Goal: Task Accomplishment & Management: Use online tool/utility

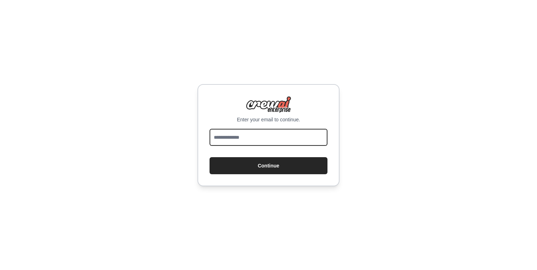
click at [254, 138] on input "email" at bounding box center [268, 137] width 118 height 17
type input "**********"
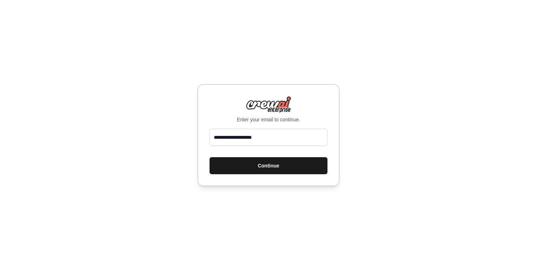
click at [265, 169] on button "Continue" at bounding box center [268, 165] width 118 height 17
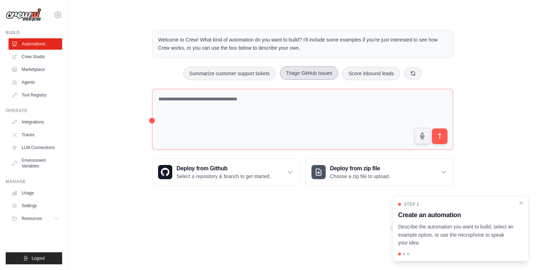
click at [315, 70] on button "Triage GitHub issues" at bounding box center [309, 72] width 58 height 13
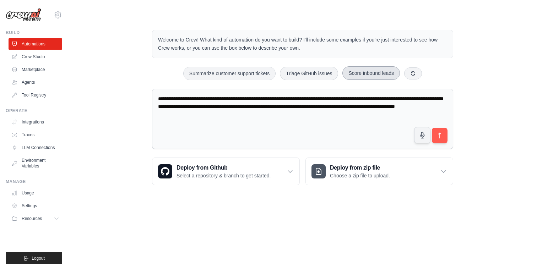
click at [352, 72] on button "Score inbound leads" at bounding box center [371, 72] width 58 height 13
type textarea "**********"
click at [442, 137] on icon "submit" at bounding box center [439, 135] width 7 height 7
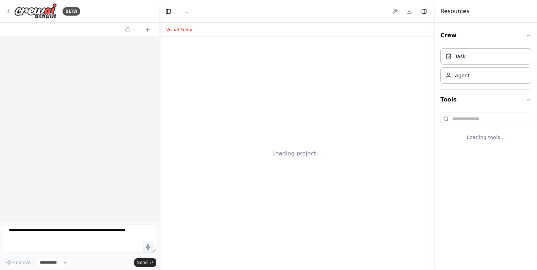
select select "****"
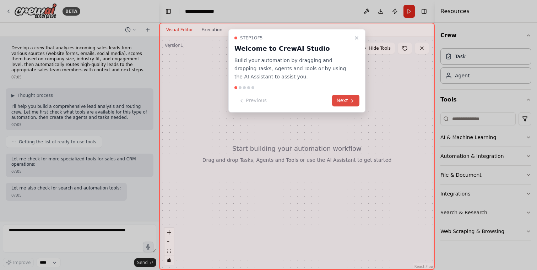
click at [345, 99] on button "Next" at bounding box center [345, 101] width 27 height 12
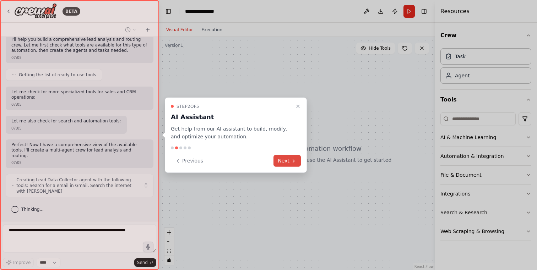
click at [294, 159] on icon at bounding box center [294, 161] width 6 height 6
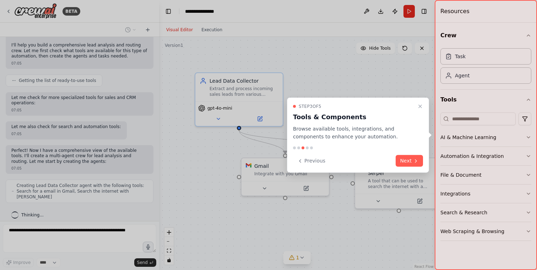
scroll to position [85, 0]
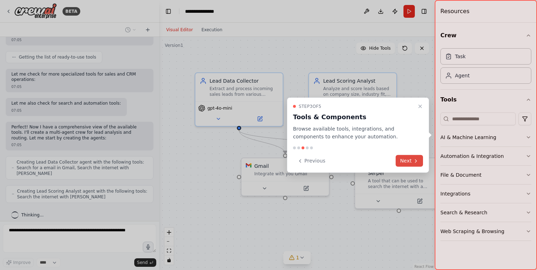
click at [420, 162] on button "Next" at bounding box center [409, 161] width 27 height 12
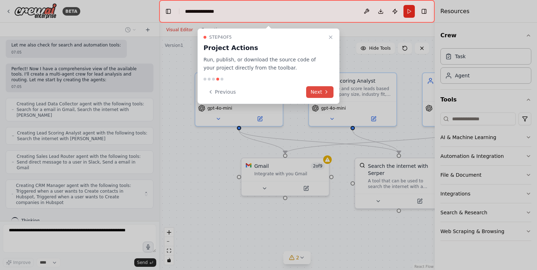
scroll to position [137, 0]
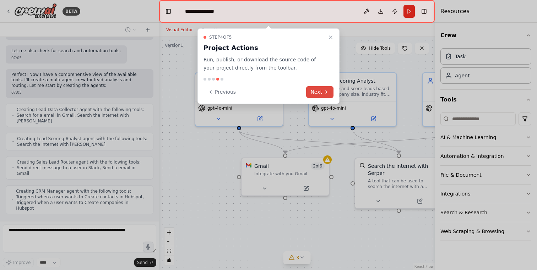
click at [318, 91] on button "Next" at bounding box center [319, 92] width 27 height 12
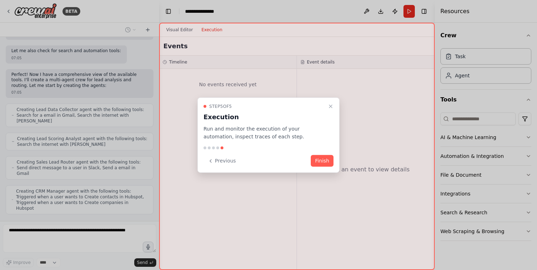
scroll to position [179, 0]
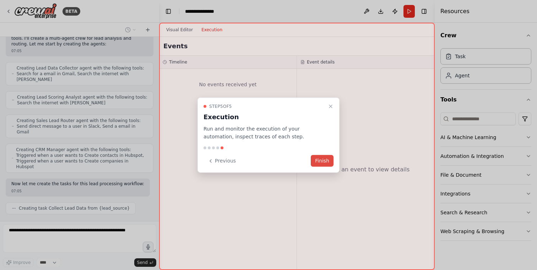
click at [320, 160] on button "Finish" at bounding box center [322, 161] width 23 height 12
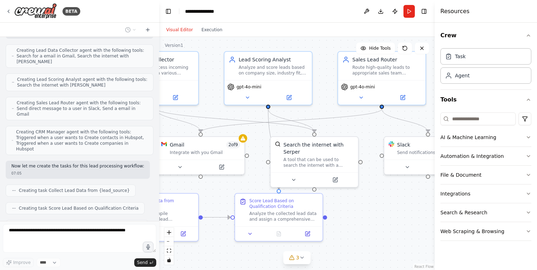
scroll to position [214, 0]
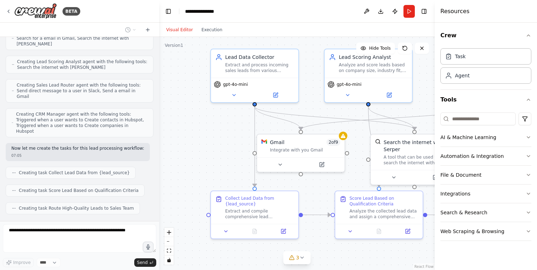
drag, startPoint x: 210, startPoint y: 189, endPoint x: 225, endPoint y: 165, distance: 28.5
click at [225, 165] on div ".deletable-edge-delete-btn { width: 20px; height: 20px; border: 0px solid #ffff…" at bounding box center [297, 153] width 276 height 233
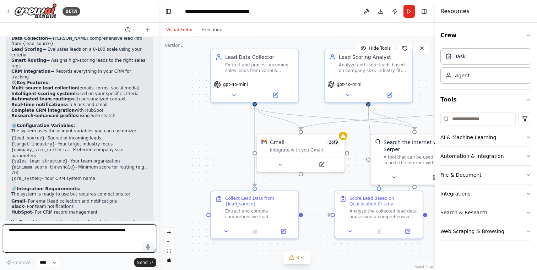
scroll to position [596, 0]
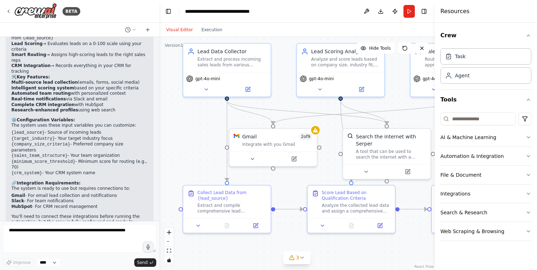
drag, startPoint x: 216, startPoint y: 124, endPoint x: 188, endPoint y: 119, distance: 28.3
click at [188, 119] on div ".deletable-edge-delete-btn { width: 20px; height: 20px; border: 0px solid #ffff…" at bounding box center [297, 153] width 276 height 233
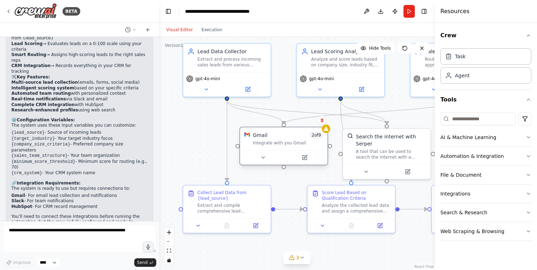
drag, startPoint x: 281, startPoint y: 151, endPoint x: 289, endPoint y: 151, distance: 7.5
click at [289, 151] on div at bounding box center [283, 157] width 87 height 15
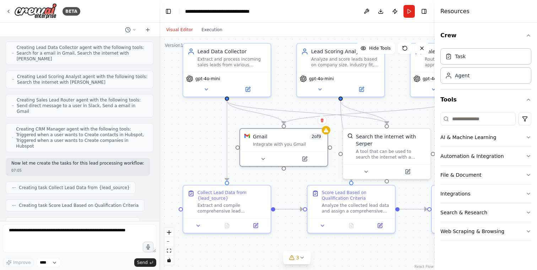
scroll to position [0, 0]
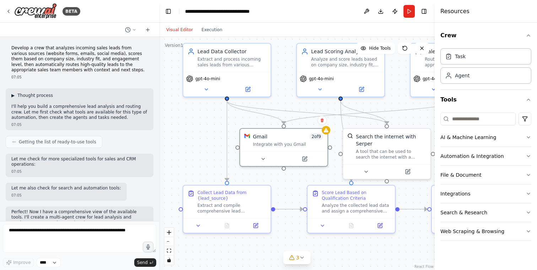
click at [14, 94] on span "▶" at bounding box center [12, 96] width 3 height 6
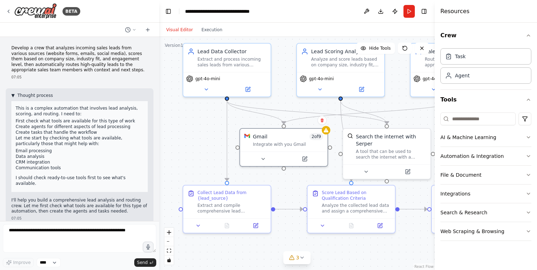
click at [13, 96] on span "▼" at bounding box center [12, 96] width 3 height 6
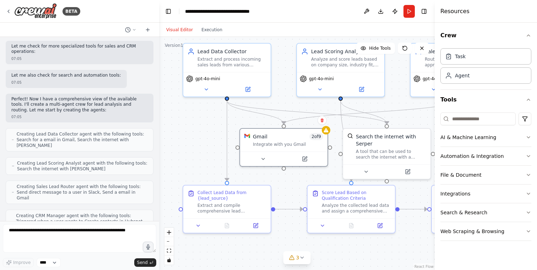
scroll to position [114, 0]
click at [21, 130] on span "Creating Lead Data Collector agent with the following tools: Search for a email…" at bounding box center [82, 138] width 131 height 17
click at [24, 137] on span "Creating Lead Data Collector agent with the following tools: Search for a email…" at bounding box center [82, 138] width 131 height 17
click at [199, 225] on icon at bounding box center [198, 225] width 6 height 6
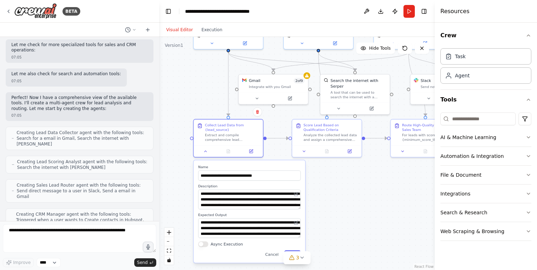
drag, startPoint x: 193, startPoint y: 170, endPoint x: 202, endPoint y: 95, distance: 75.8
click at [202, 95] on div ".deletable-edge-delete-btn { width: 20px; height: 20px; border: 0px solid #ffff…" at bounding box center [297, 153] width 276 height 233
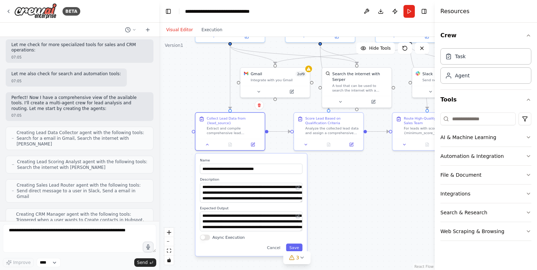
drag, startPoint x: 178, startPoint y: 205, endPoint x: 179, endPoint y: 198, distance: 7.0
click at [179, 198] on div ".deletable-edge-delete-btn { width: 20px; height: 20px; border: 0px solid #ffff…" at bounding box center [297, 153] width 276 height 233
click at [302, 259] on icon at bounding box center [302, 258] width 6 height 6
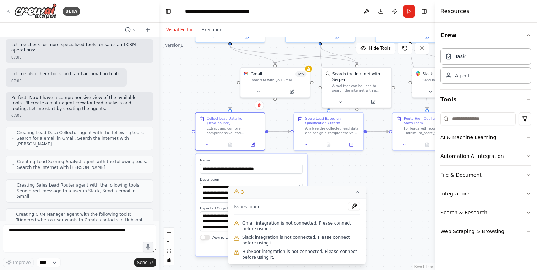
click at [360, 193] on icon at bounding box center [357, 192] width 6 height 6
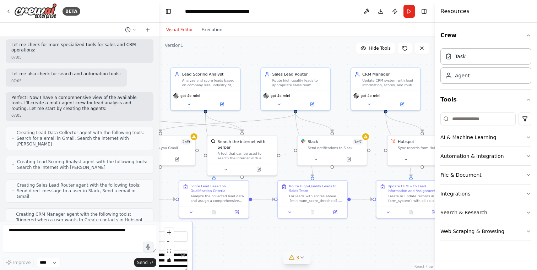
drag, startPoint x: 348, startPoint y: 164, endPoint x: 232, endPoint y: 232, distance: 134.4
click at [232, 232] on div ".deletable-edge-delete-btn { width: 20px; height: 20px; border: 0px solid #ffff…" at bounding box center [297, 153] width 276 height 233
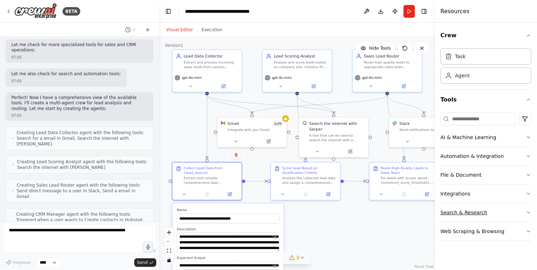
drag, startPoint x: 386, startPoint y: 237, endPoint x: 479, endPoint y: 219, distance: 95.1
click at [479, 219] on div "BETA Develop a crew that analyzes incoming sales leads from various sources (we…" at bounding box center [268, 135] width 537 height 270
click at [287, 120] on div ".deletable-edge-delete-btn { width: 20px; height: 20px; border: 0px solid #ffff…" at bounding box center [297, 153] width 276 height 233
click at [236, 140] on icon at bounding box center [235, 140] width 2 height 1
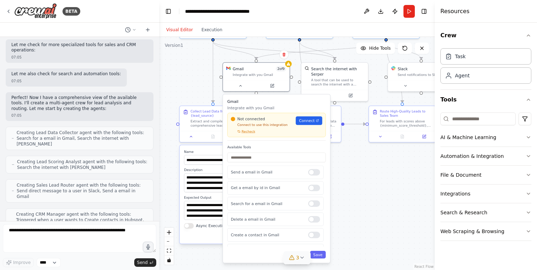
drag, startPoint x: 377, startPoint y: 230, endPoint x: 380, endPoint y: 172, distance: 58.3
click at [380, 172] on div ".deletable-edge-delete-btn { width: 20px; height: 20px; border: 0px solid #ffff…" at bounding box center [297, 153] width 276 height 233
click at [315, 120] on link "Connect" at bounding box center [309, 120] width 27 height 9
click at [350, 148] on div ".deletable-edge-delete-btn { width: 20px; height: 20px; border: 0px solid #ffff…" at bounding box center [297, 153] width 276 height 233
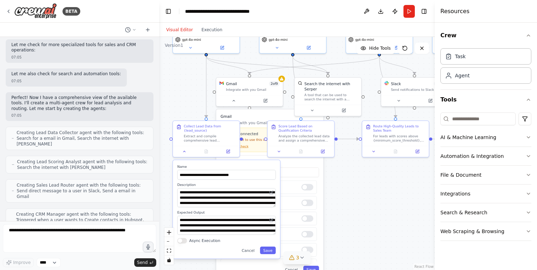
drag, startPoint x: 360, startPoint y: 176, endPoint x: 354, endPoint y: 190, distance: 14.5
click at [354, 190] on div ".deletable-edge-delete-btn { width: 20px; height: 20px; border: 0px solid #ffff…" at bounding box center [297, 153] width 276 height 233
click at [266, 115] on h3 "Gmail" at bounding box center [270, 116] width 98 height 5
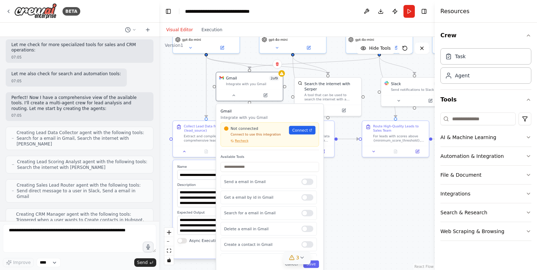
drag, startPoint x: 267, startPoint y: 115, endPoint x: 267, endPoint y: 110, distance: 5.4
click at [267, 110] on h3 "Gmail" at bounding box center [270, 110] width 98 height 5
click at [234, 98] on div at bounding box center [249, 94] width 66 height 11
click at [234, 95] on icon at bounding box center [234, 94] width 4 height 4
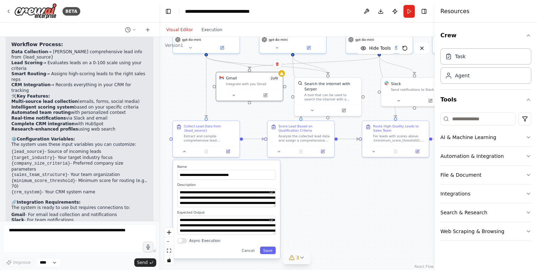
scroll to position [578, 0]
click at [408, 11] on button "Run" at bounding box center [408, 11] width 11 height 13
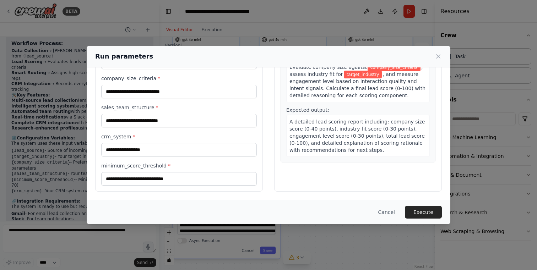
scroll to position [76, 0]
click at [386, 213] on button "Cancel" at bounding box center [386, 212] width 28 height 13
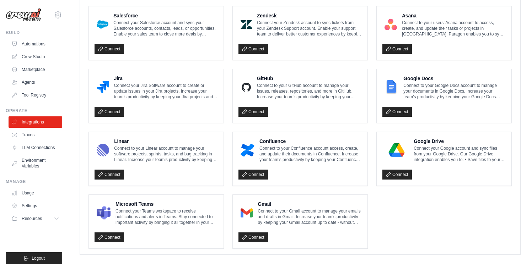
scroll to position [397, 0]
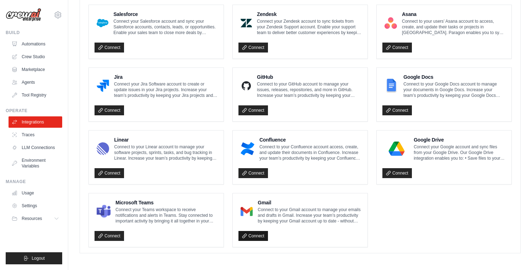
click at [256, 235] on link "Connect" at bounding box center [252, 236] width 29 height 10
click at [266, 202] on h4 "Gmail" at bounding box center [309, 202] width 104 height 7
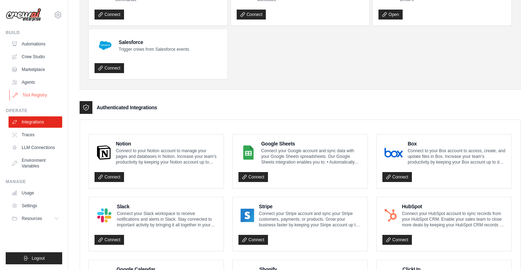
scroll to position [0, 0]
